Goal: Check status: Check status

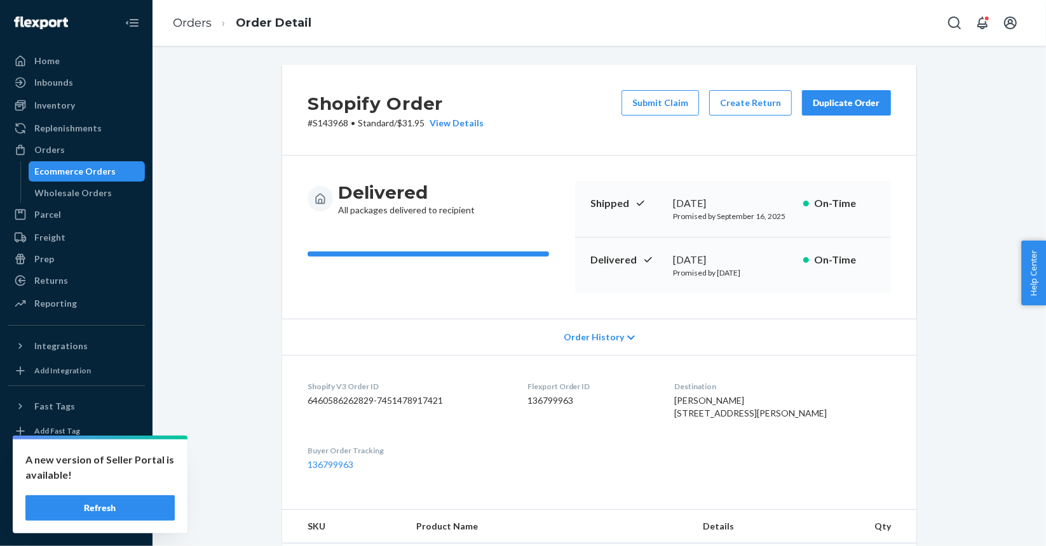
scroll to position [365, 0]
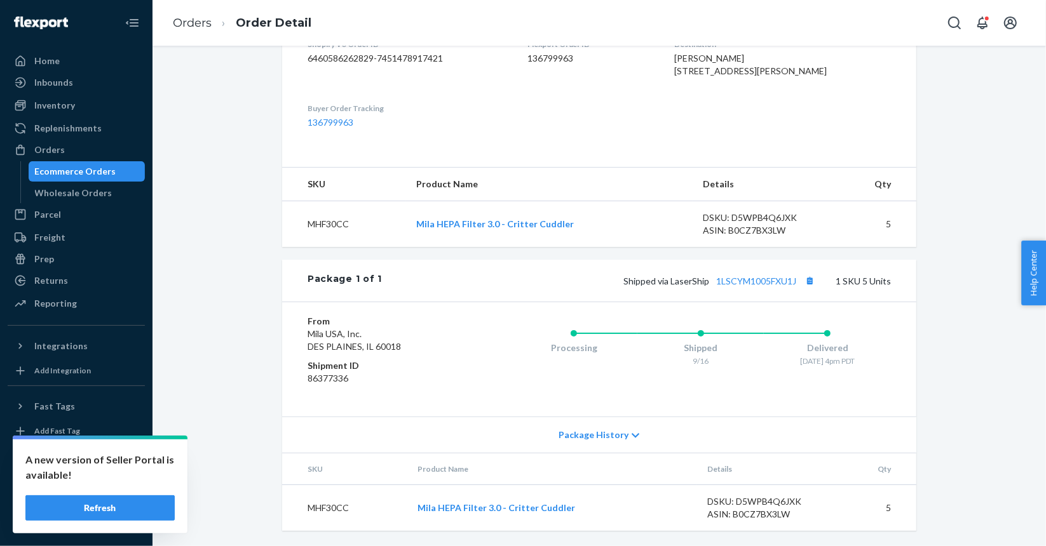
drag, startPoint x: 0, startPoint y: 0, endPoint x: 94, endPoint y: 175, distance: 199.0
click at [94, 175] on div "Ecommerce Orders" at bounding box center [75, 171] width 81 height 13
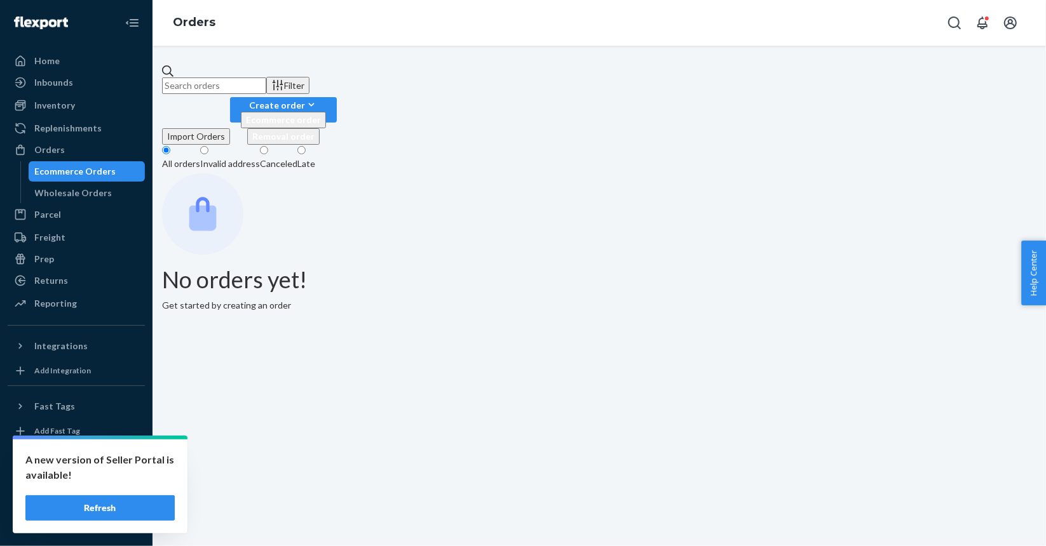
click at [266, 78] on input "text" at bounding box center [214, 86] width 104 height 17
paste input "S149456-FOC"
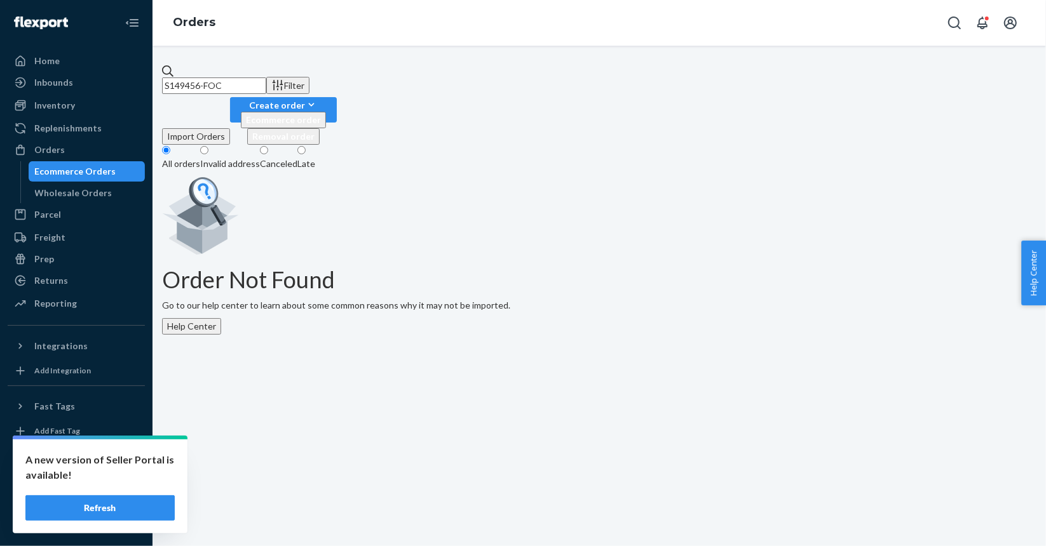
type input "S149456-FOC"
click at [64, 509] on button "Refresh" at bounding box center [99, 508] width 149 height 25
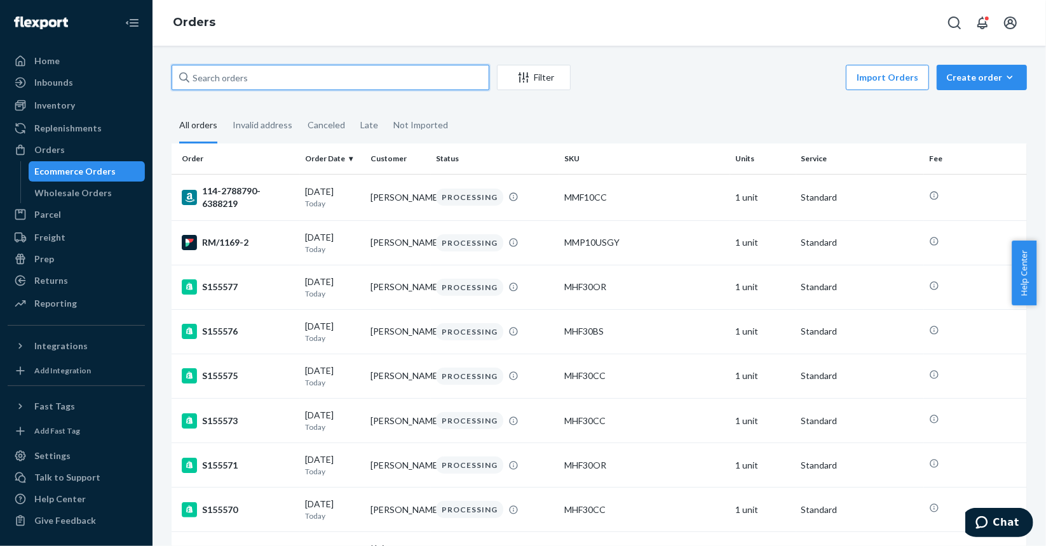
click at [332, 81] on input "text" at bounding box center [331, 77] width 318 height 25
paste input "S149456-FOC"
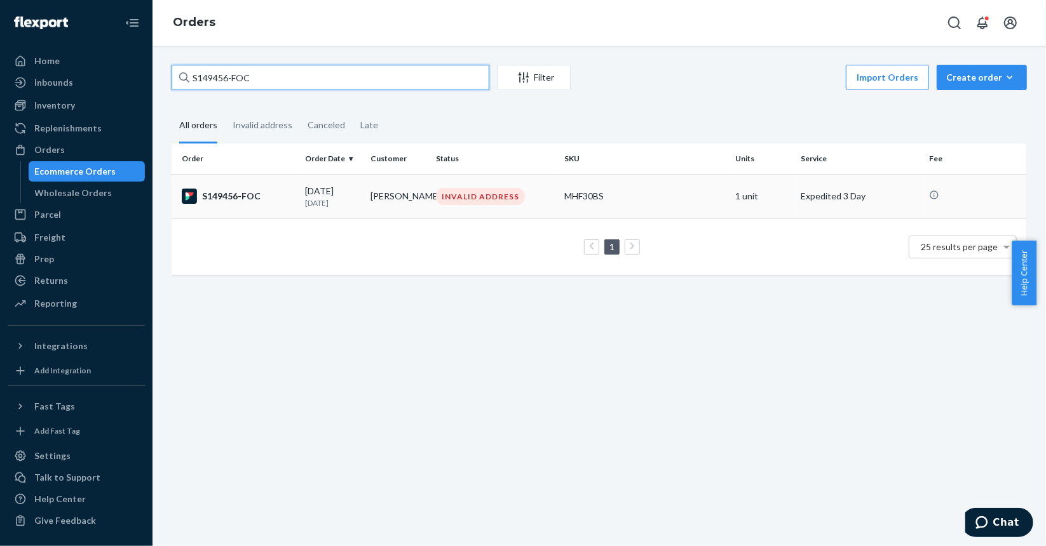
type input "S149456-FOC"
click at [505, 205] on div "INVALID ADDRESS" at bounding box center [480, 196] width 89 height 17
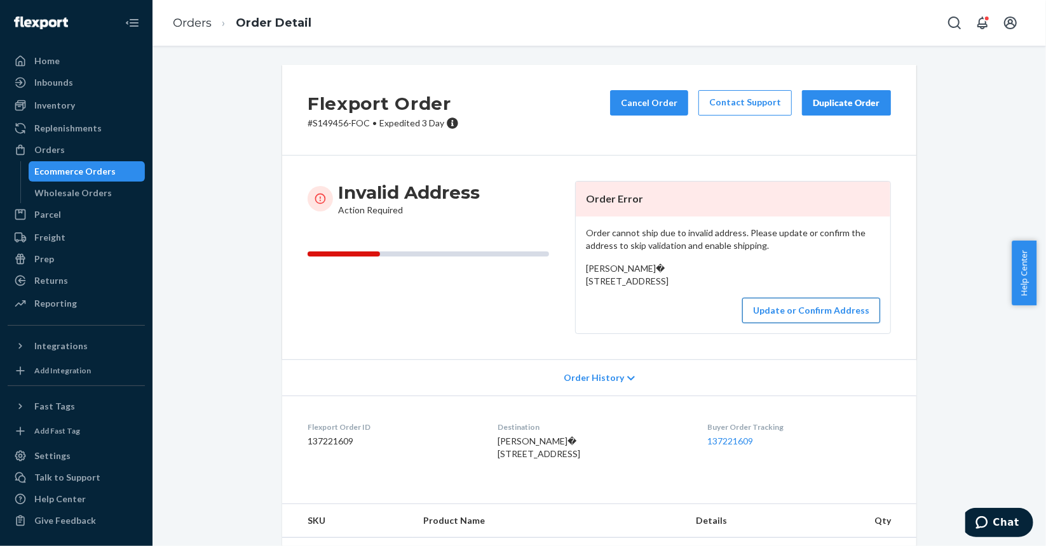
click at [806, 323] on button "Update or Confirm Address" at bounding box center [811, 310] width 138 height 25
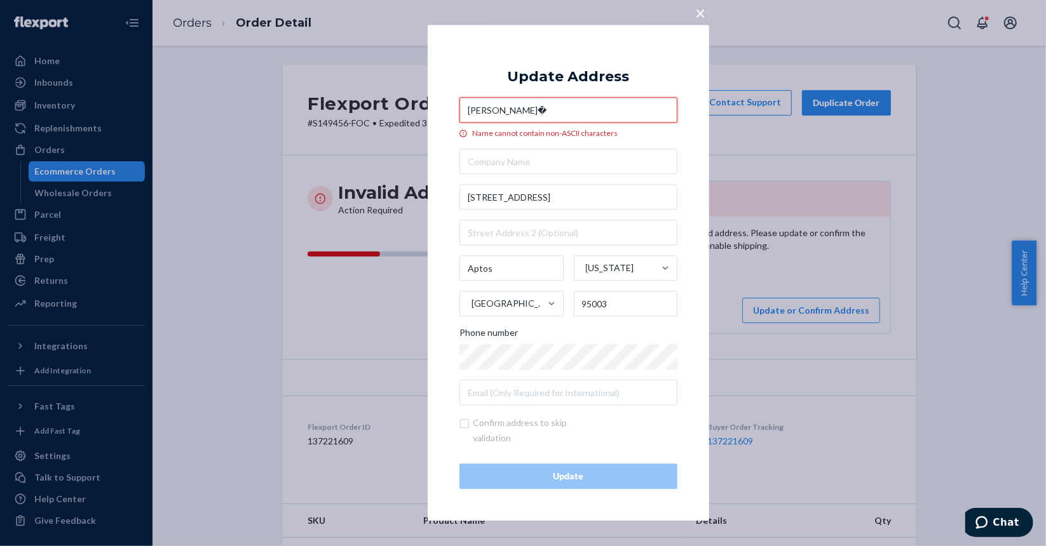
click at [503, 110] on input "[PERSON_NAME]�" at bounding box center [568, 110] width 218 height 25
click at [526, 109] on input "Kerstin Wagl�" at bounding box center [568, 110] width 218 height 25
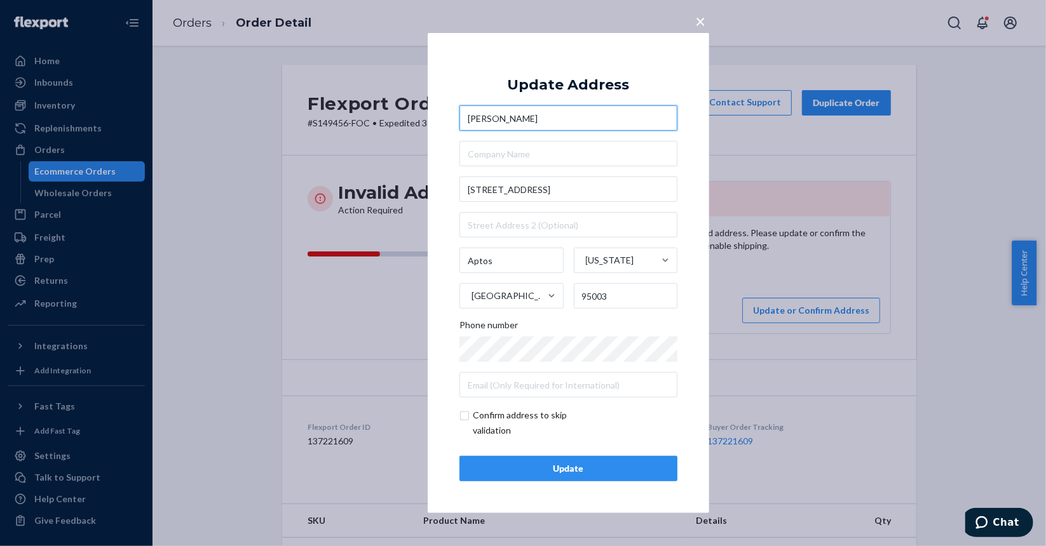
type input "Kerstin Wagle"
click at [468, 417] on input "checkbox" at bounding box center [532, 423] width 147 height 31
checkbox input "true"
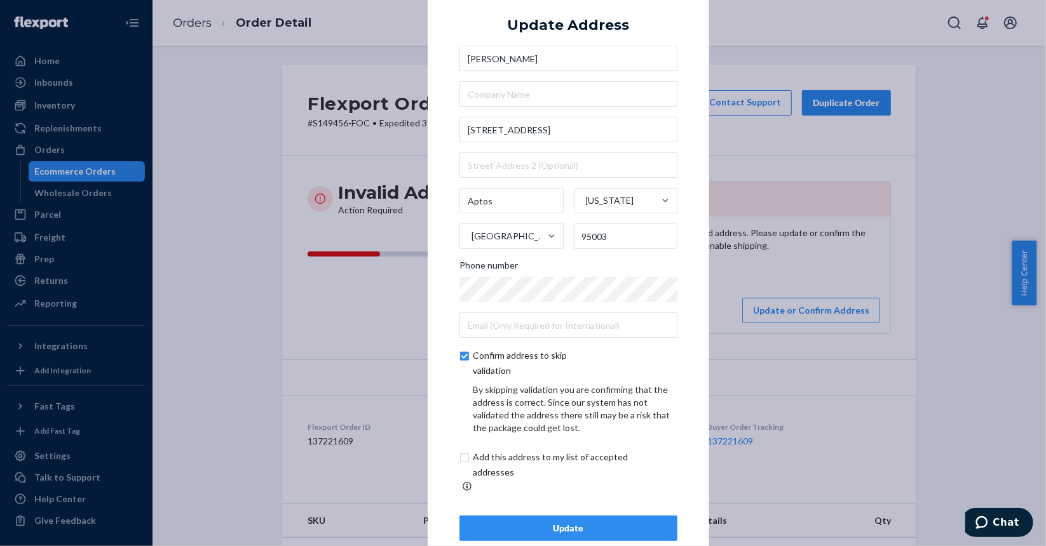
click at [509, 466] on input "checkbox" at bounding box center [565, 465] width 212 height 31
checkbox input "true"
click at [500, 522] on div "Update" at bounding box center [568, 528] width 196 height 13
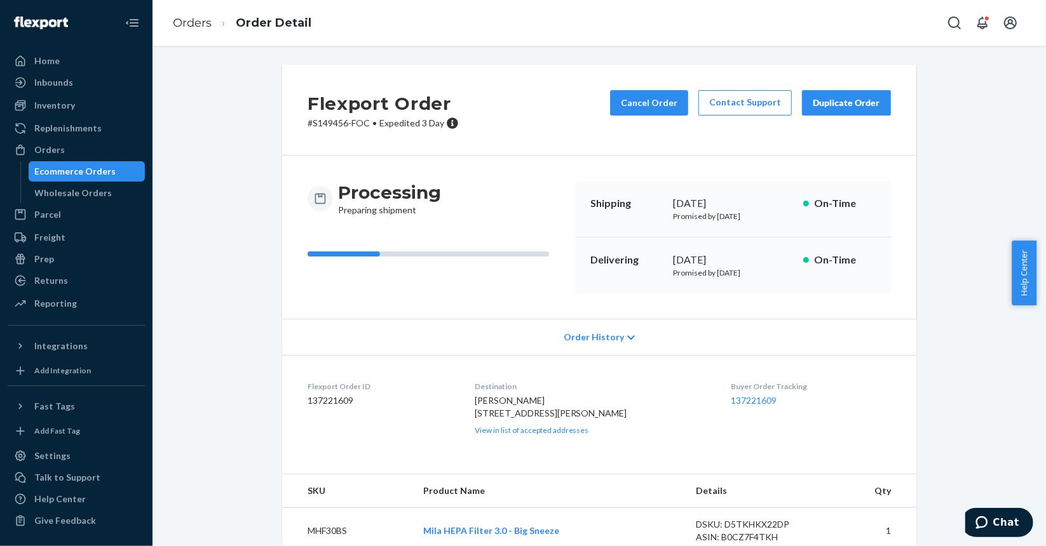
click at [97, 170] on div "Ecommerce Orders" at bounding box center [75, 171] width 81 height 13
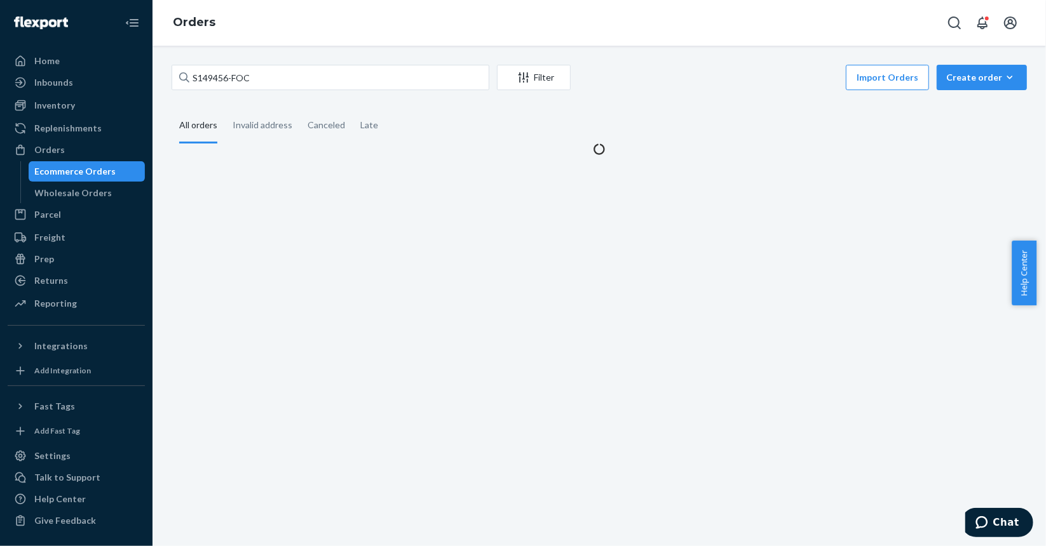
click at [339, 62] on div "S149456-FOC Filter Import Orders Create order Ecommerce order Removal order All…" at bounding box center [599, 296] width 893 height 501
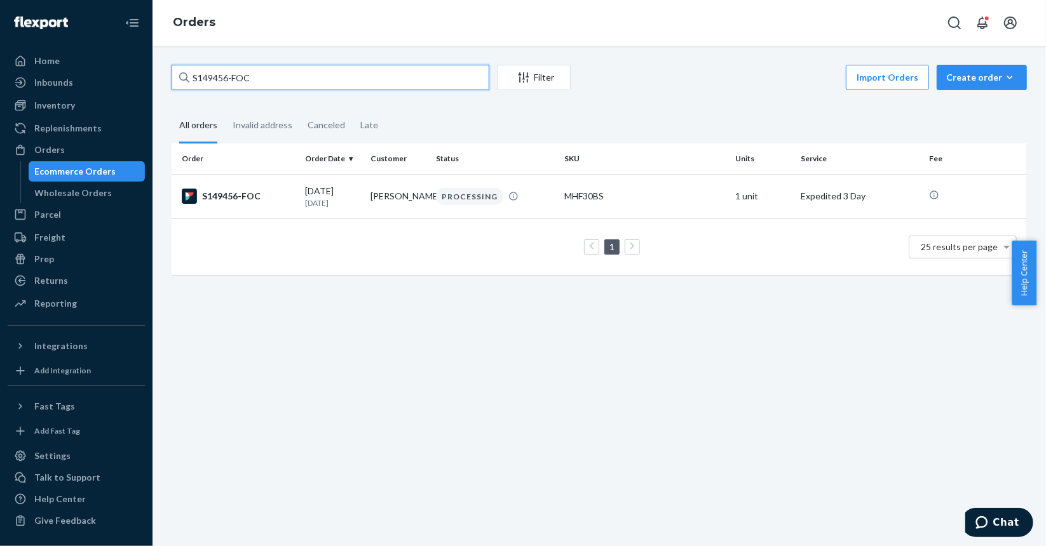
click at [329, 86] on input "S149456-FOC" at bounding box center [331, 77] width 318 height 25
paste input "Press161_"
type input "Press161_FOC"
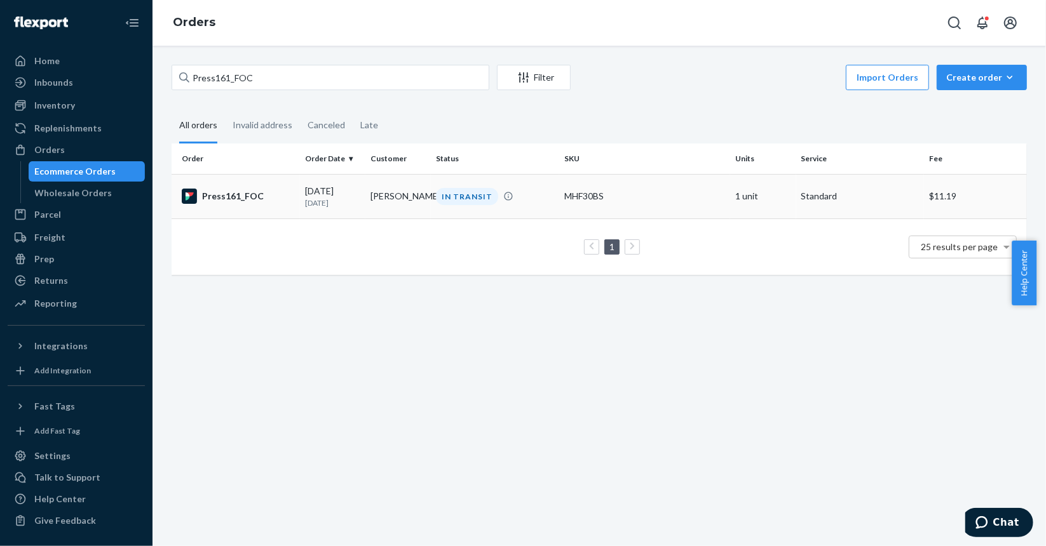
click at [255, 205] on td "Press161_FOC" at bounding box center [236, 196] width 128 height 44
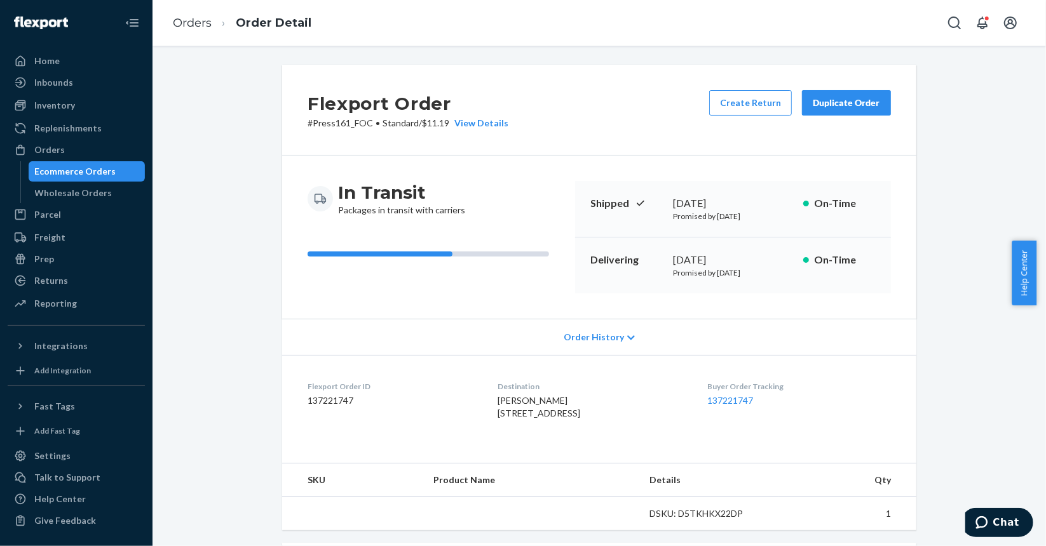
scroll to position [191, 0]
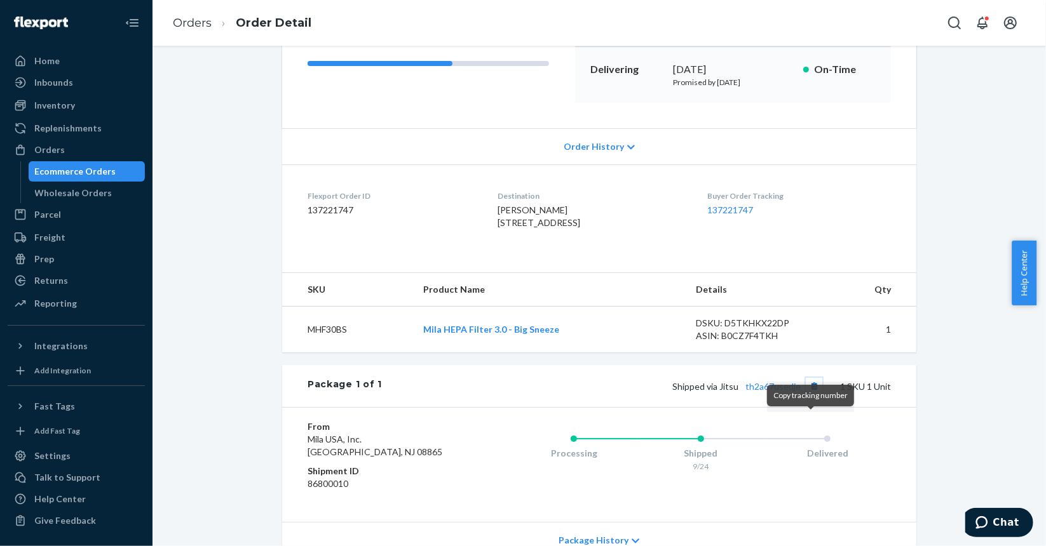
click at [811, 395] on button "Copy tracking number" at bounding box center [814, 386] width 17 height 17
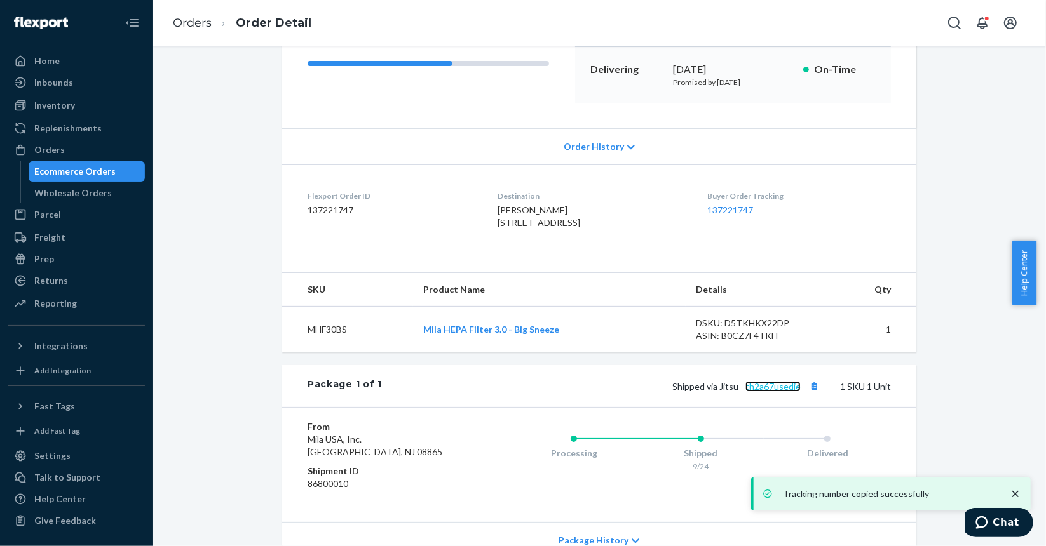
click at [767, 392] on link "th2a67usedje" at bounding box center [772, 386] width 55 height 11
